Goal: Information Seeking & Learning: Check status

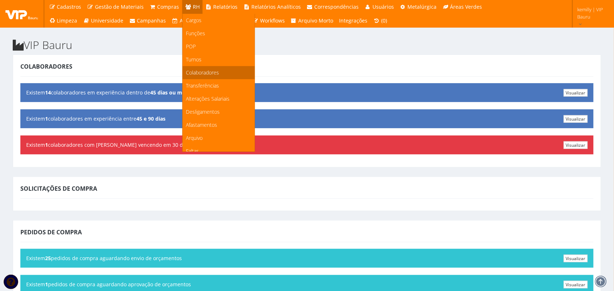
click at [191, 75] on span "Colaboradores" at bounding box center [202, 72] width 33 height 7
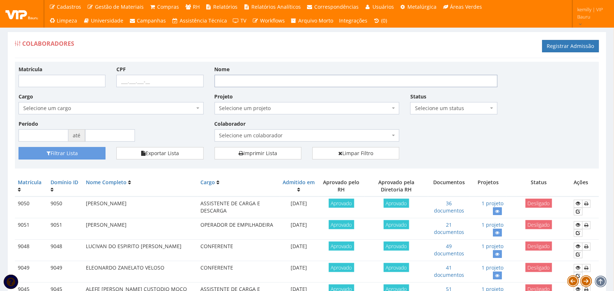
click at [248, 77] on input "Nome" at bounding box center [356, 81] width 283 height 12
type input "milena"
click at [19, 147] on button "Filtrar Lista" at bounding box center [62, 153] width 87 height 12
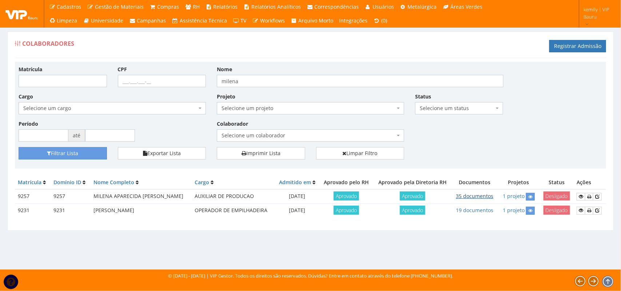
click at [479, 198] on link "35 documentos" at bounding box center [474, 196] width 37 height 7
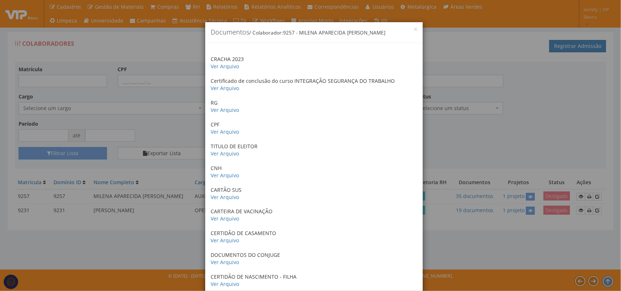
drag, startPoint x: 303, startPoint y: 77, endPoint x: 283, endPoint y: 153, distance: 78.3
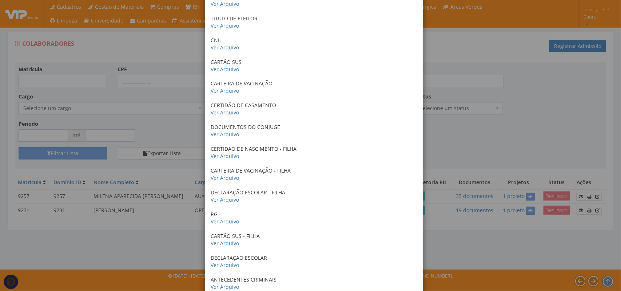
scroll to position [568, 0]
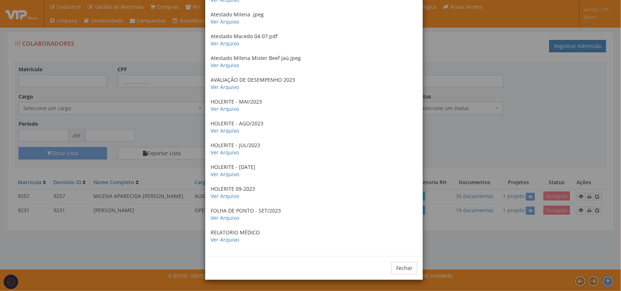
click at [457, 148] on div "× Documentos / Colaborador: 9257 - MILENA APARECIDA ALABARSE CARVALHO CRACHA 20…" at bounding box center [310, 145] width 621 height 291
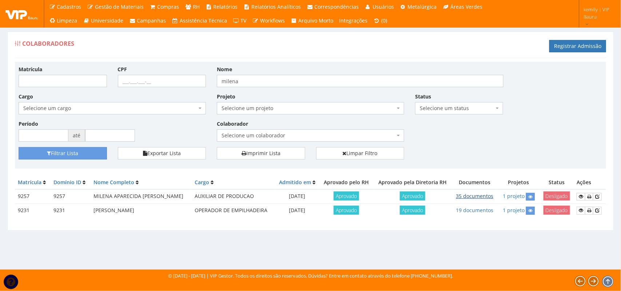
click at [476, 197] on link "35 documentos" at bounding box center [474, 196] width 37 height 7
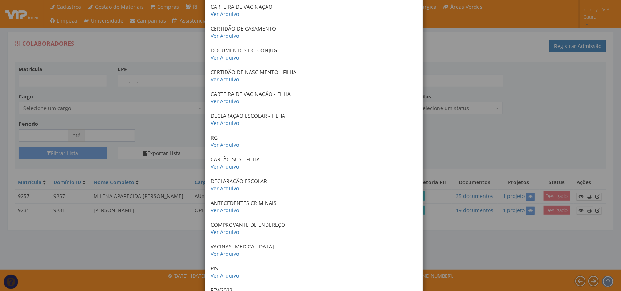
scroll to position [0, 0]
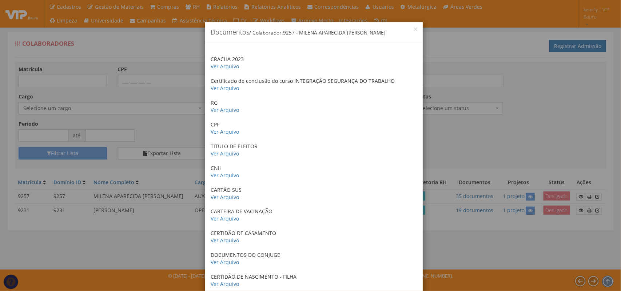
click at [476, 127] on div "× Documentos / Colaborador: 9257 - MILENA APARECIDA ALABARSE CARVALHO CRACHA 20…" at bounding box center [310, 145] width 621 height 291
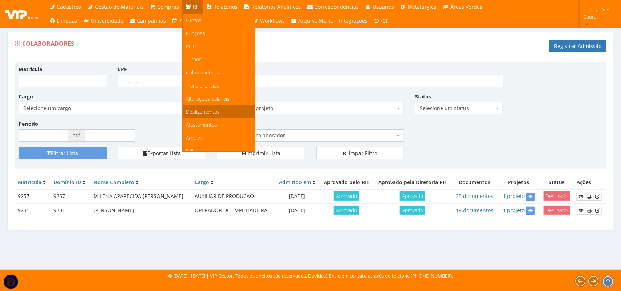
click at [212, 113] on span "Desligamentos" at bounding box center [203, 111] width 34 height 7
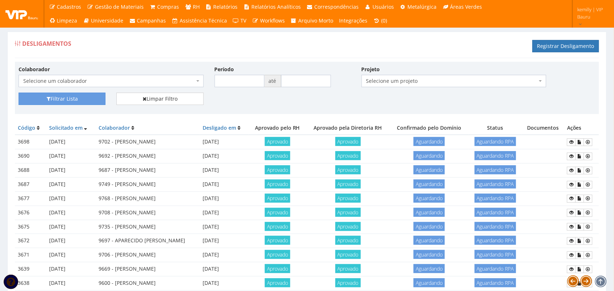
click at [121, 78] on span "Selecione um colaborador" at bounding box center [108, 80] width 171 height 7
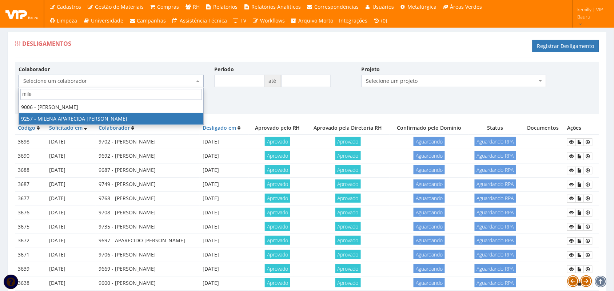
type input "mile"
drag, startPoint x: 116, startPoint y: 113, endPoint x: 112, endPoint y: 115, distance: 4.9
select select "2992"
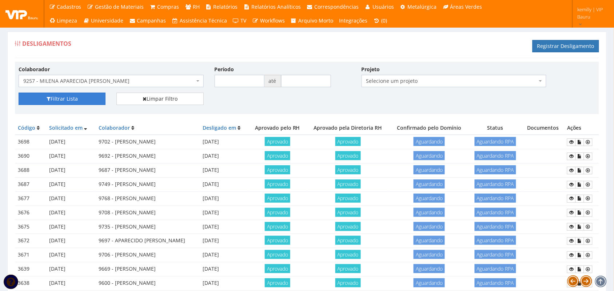
click at [39, 97] on button "Filtrar Lista" at bounding box center [62, 99] width 87 height 12
